Goal: Task Accomplishment & Management: Use online tool/utility

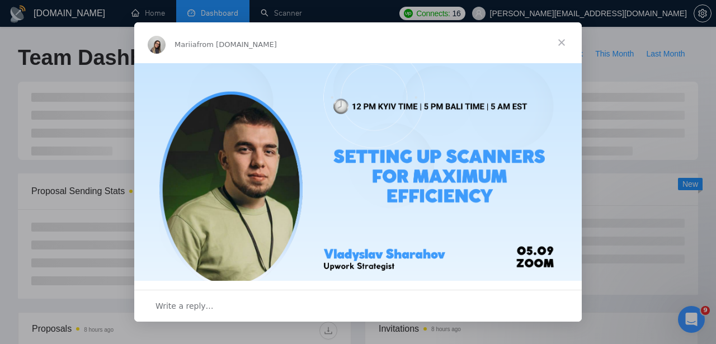
click at [565, 45] on span "Close" at bounding box center [561, 42] width 40 height 40
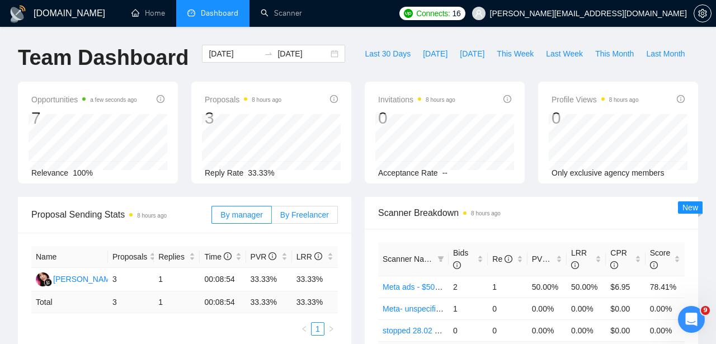
click at [295, 211] on span "By Freelancer" at bounding box center [304, 214] width 49 height 9
click at [272, 217] on input "By Freelancer" at bounding box center [272, 217] width 0 height 0
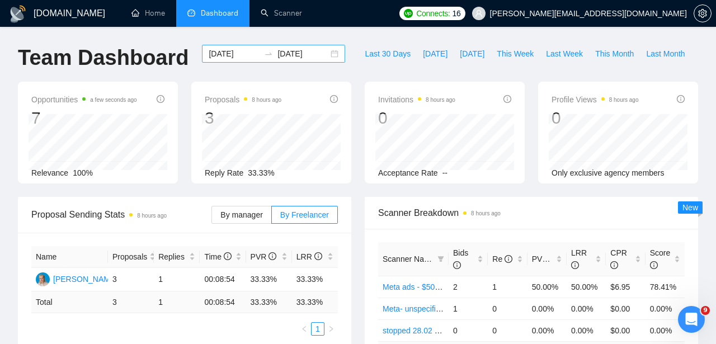
click at [247, 52] on input "[DATE]" at bounding box center [234, 54] width 51 height 12
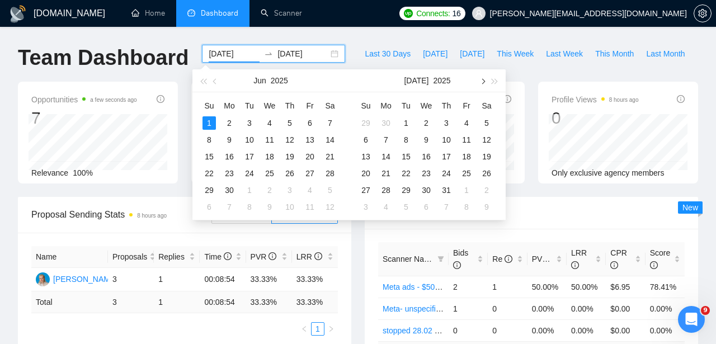
click at [477, 81] on button "button" at bounding box center [482, 80] width 12 height 22
click at [485, 82] on button "button" at bounding box center [482, 80] width 12 height 22
type input "[DATE]"
click at [423, 122] on div "3" at bounding box center [425, 122] width 13 height 13
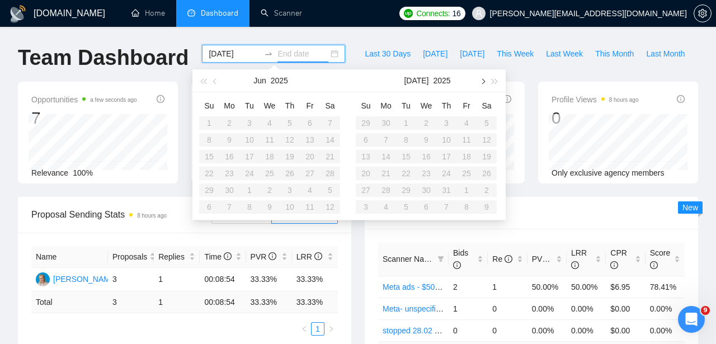
click at [487, 82] on button "button" at bounding box center [482, 80] width 12 height 22
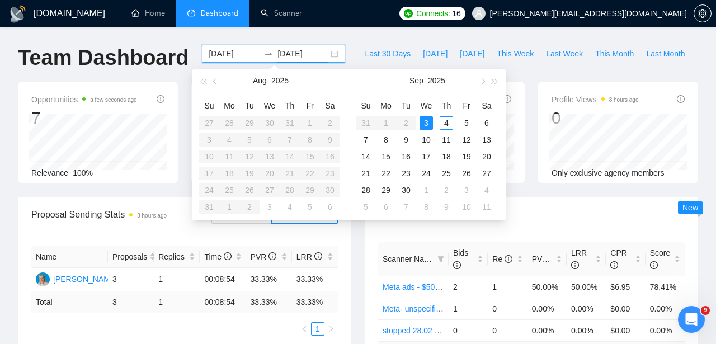
type input "[DATE]"
click at [426, 123] on div "3" at bounding box center [425, 122] width 13 height 13
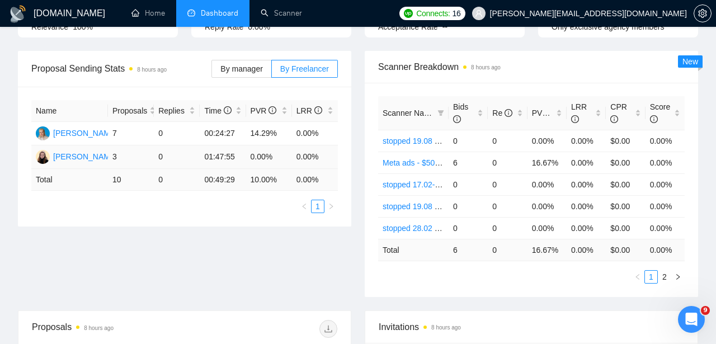
scroll to position [159, 0]
